Goal: Information Seeking & Learning: Find specific fact

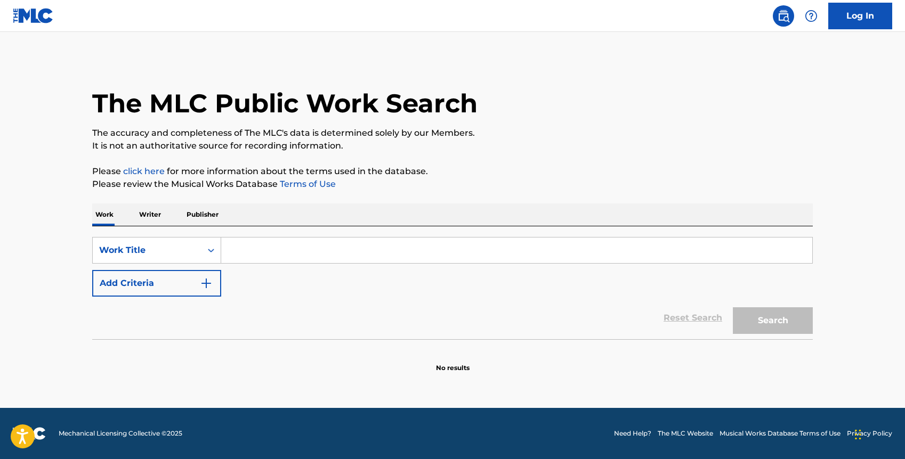
click at [242, 257] on input "Search Form" at bounding box center [516, 251] width 591 height 26
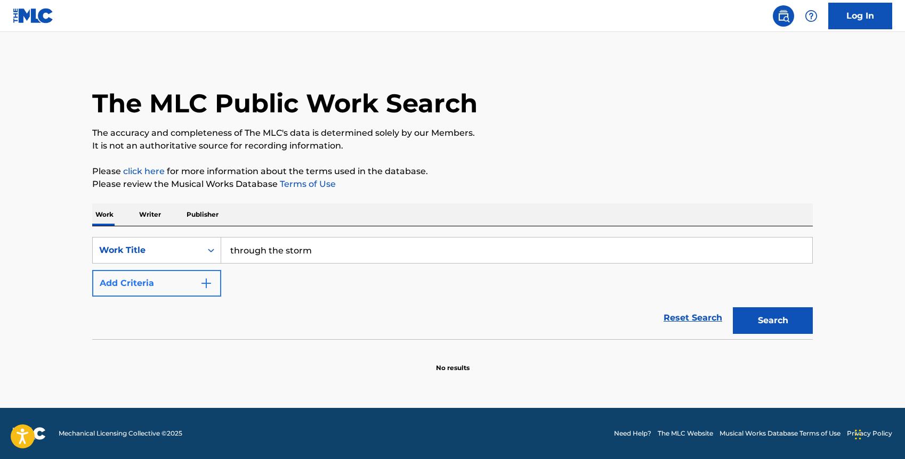
type input "through the storm"
click at [143, 279] on button "Add Criteria" at bounding box center [156, 283] width 129 height 27
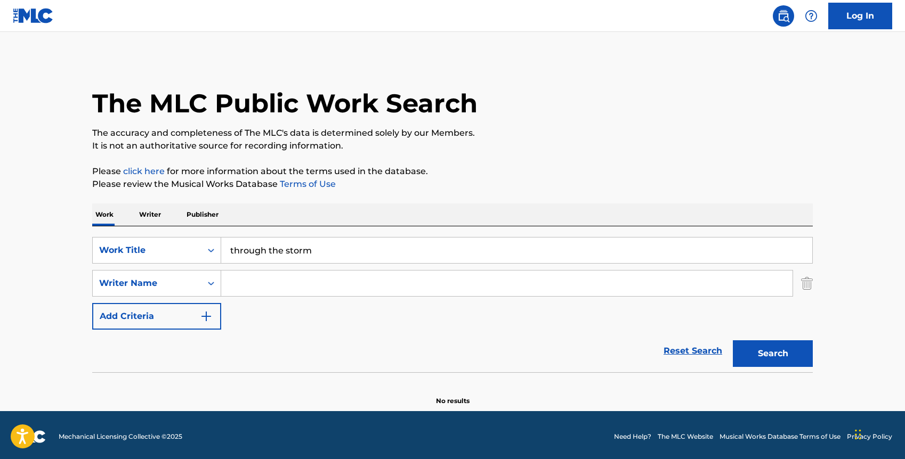
click at [230, 281] on input "Search Form" at bounding box center [506, 284] width 571 height 26
type input "logozar"
click at [733, 341] on button "Search" at bounding box center [773, 354] width 80 height 27
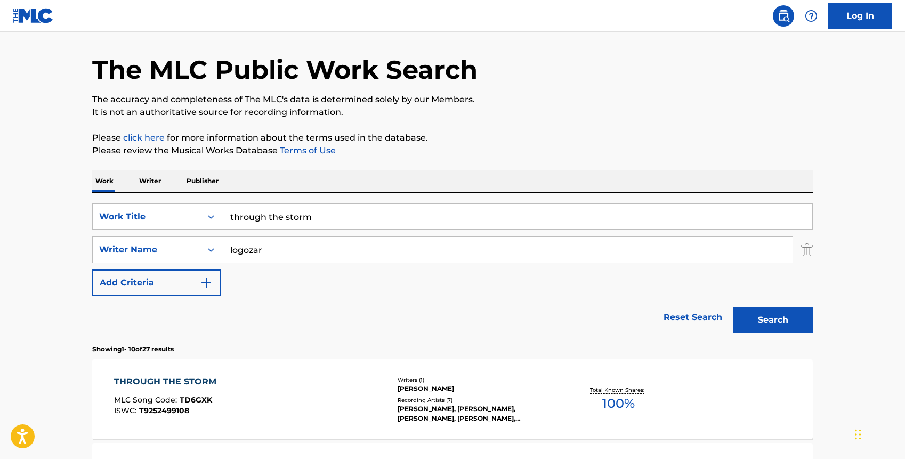
scroll to position [37, 0]
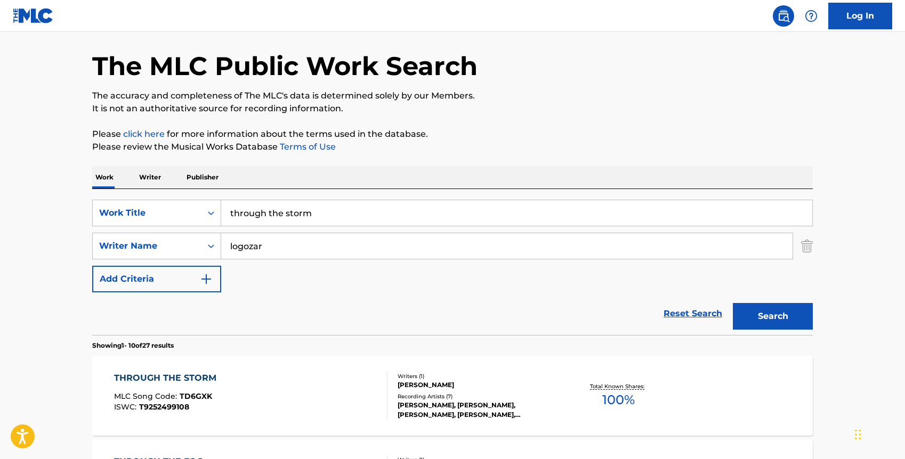
click at [224, 409] on div "THROUGH THE STORM MLC Song Code : TD6GXK ISWC : T9252499108" at bounding box center [251, 396] width 274 height 48
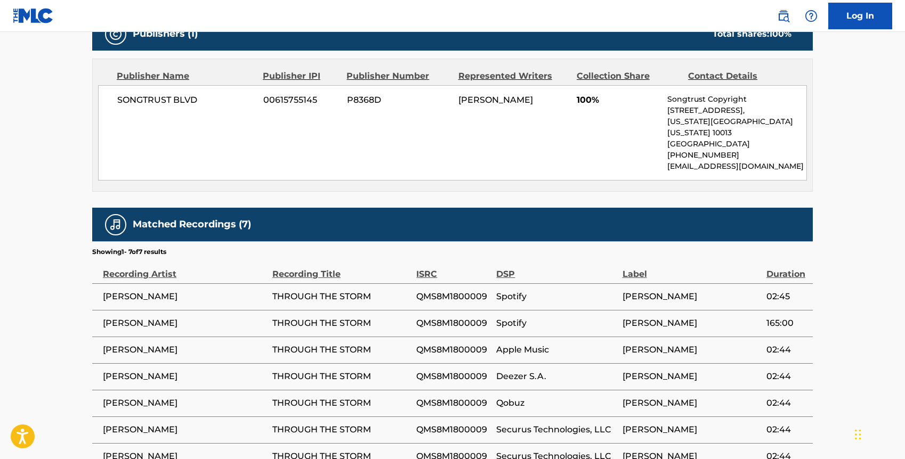
scroll to position [546, 0]
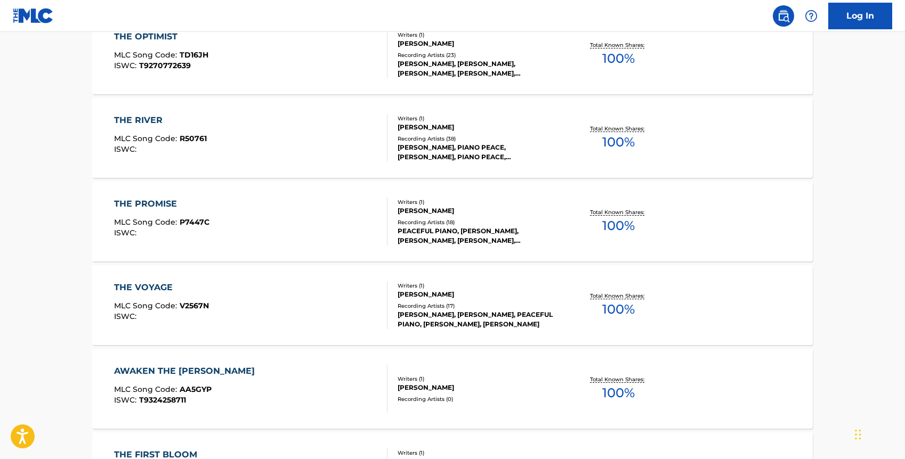
scroll to position [37, 0]
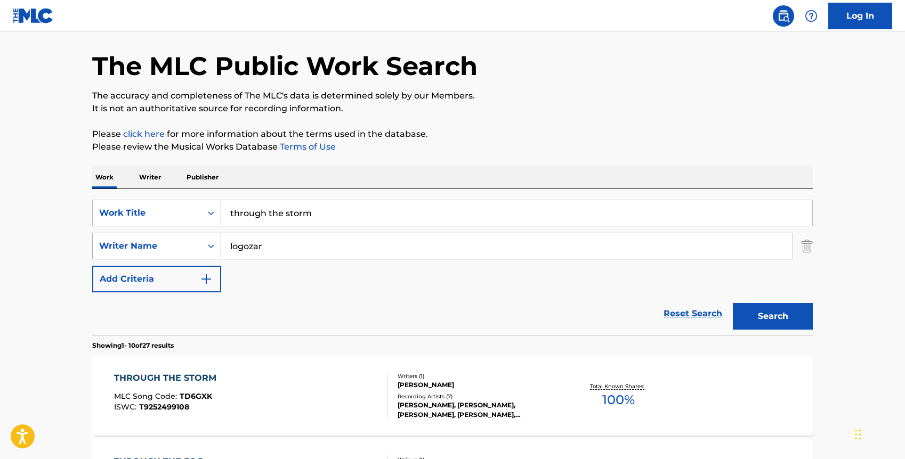
drag, startPoint x: 314, startPoint y: 244, endPoint x: 162, endPoint y: 243, distance: 152.4
click at [162, 244] on div "SearchWithCriteria638e4d62-0791-4667-87b8-dec62f90aa00 Writer Name logozar" at bounding box center [452, 246] width 721 height 27
click at [733, 303] on button "Search" at bounding box center [773, 316] width 80 height 27
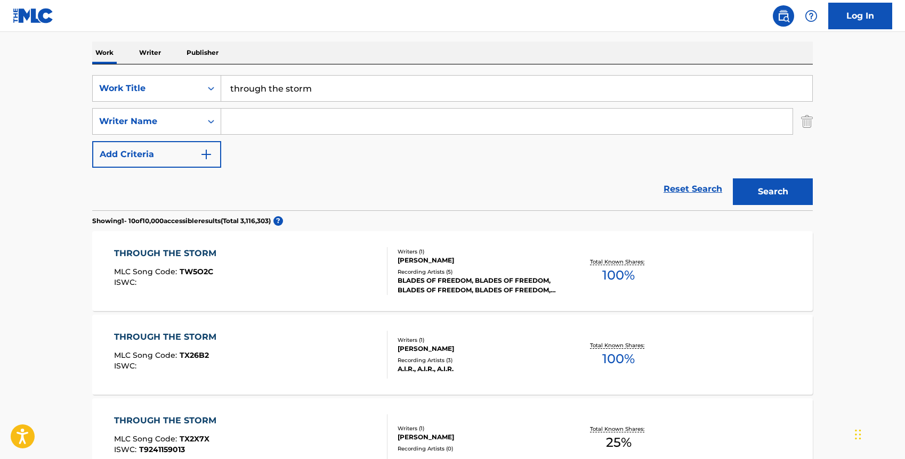
scroll to position [76, 0]
